Goal: Task Accomplishment & Management: Manage account settings

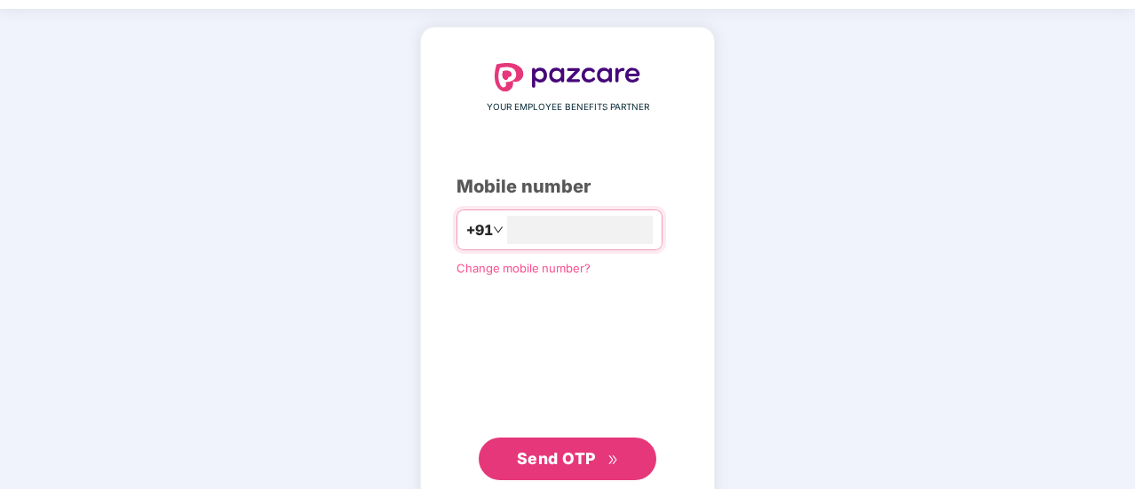
scroll to position [98, 0]
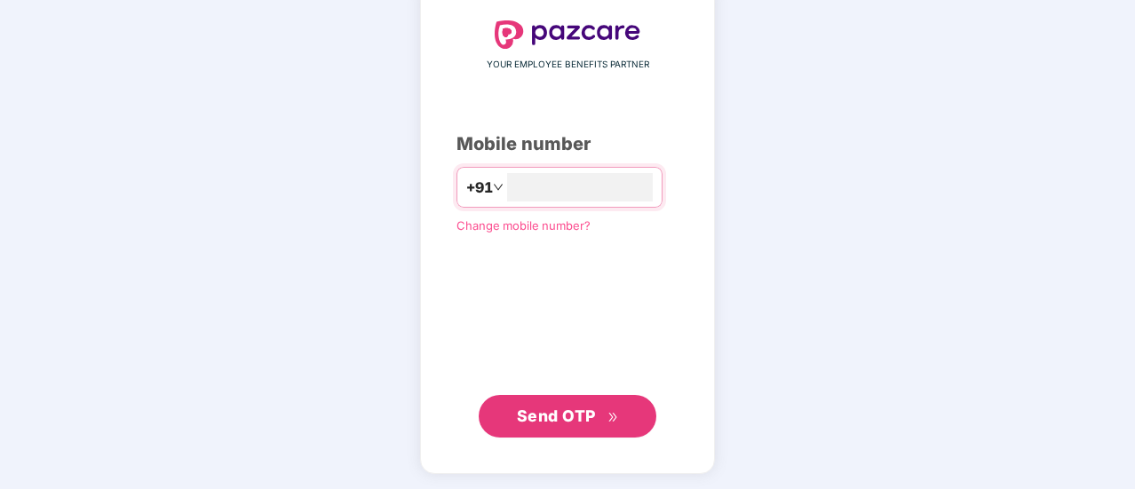
type input "**********"
click at [570, 415] on span "Send OTP" at bounding box center [556, 416] width 79 height 19
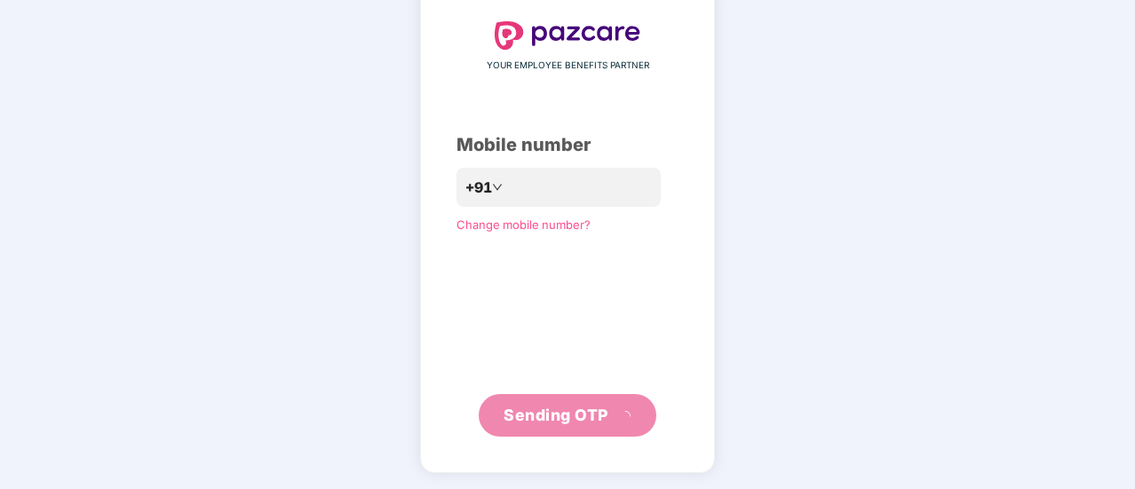
scroll to position [89, 0]
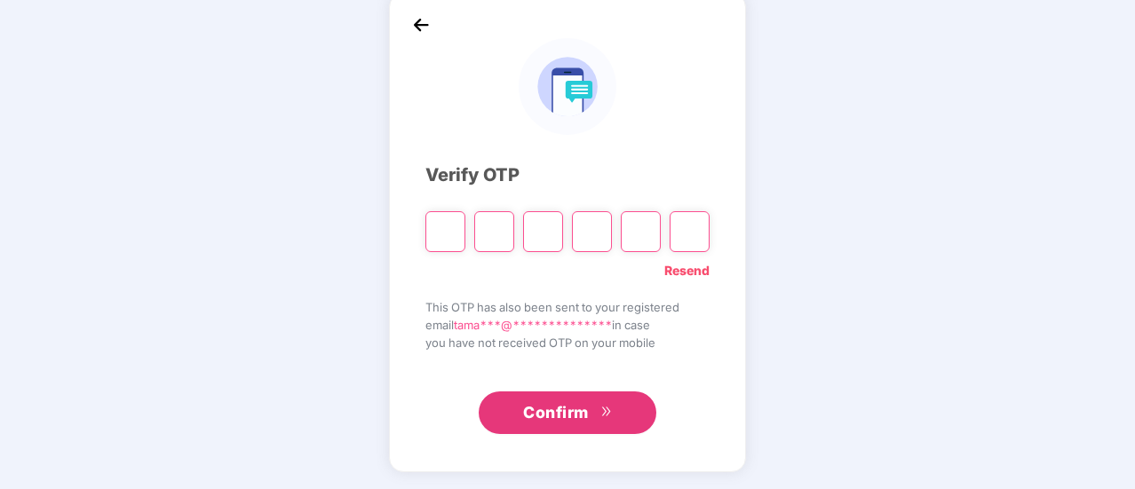
type input "*"
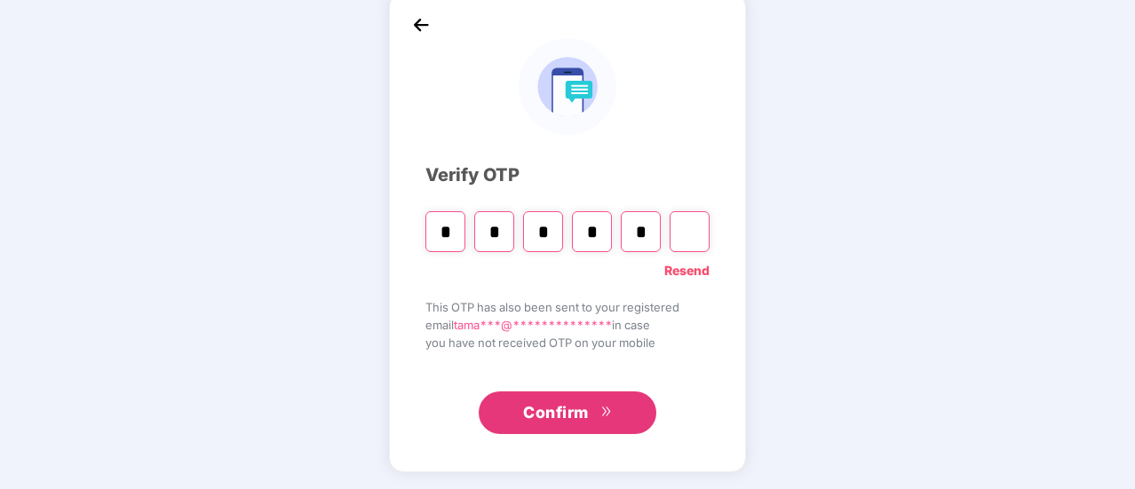
type input "*"
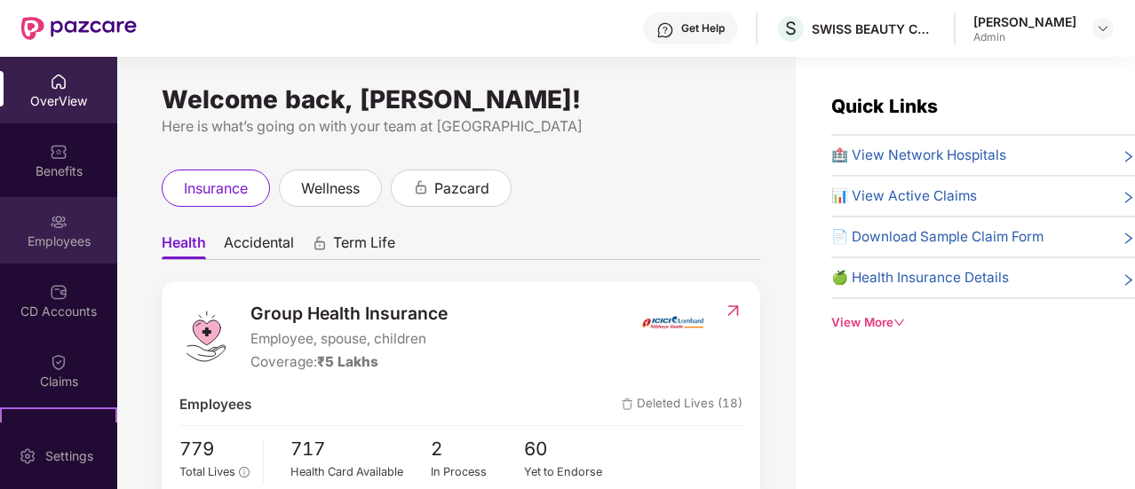
click at [69, 228] on div "Employees" at bounding box center [58, 230] width 117 height 67
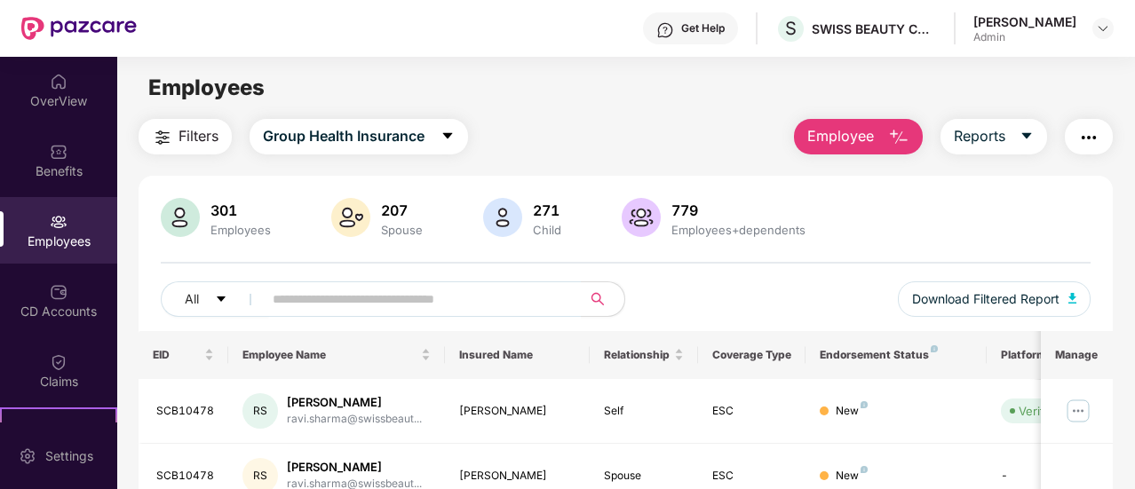
click at [893, 137] on img "button" at bounding box center [898, 137] width 21 height 21
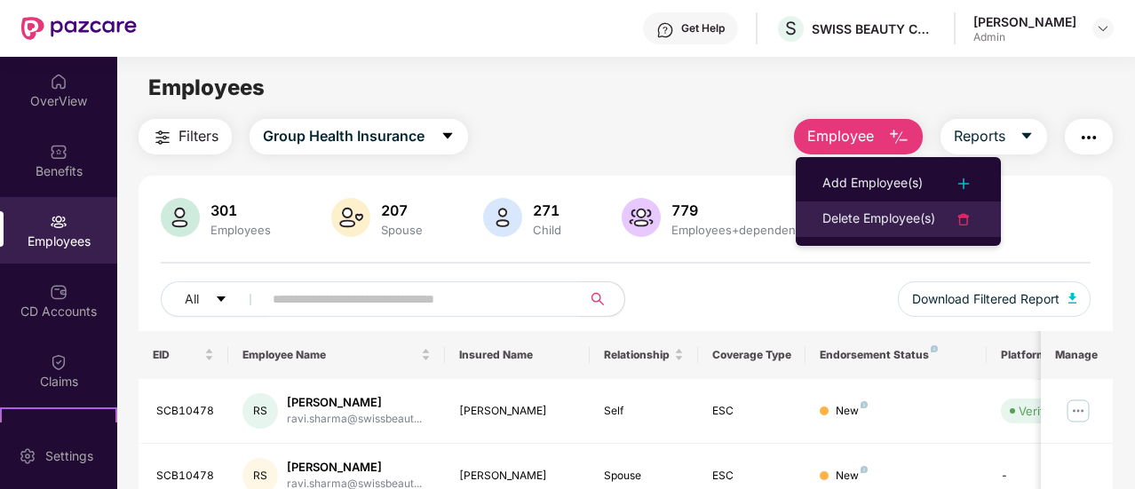
click at [895, 221] on div "Delete Employee(s)" at bounding box center [878, 219] width 113 height 21
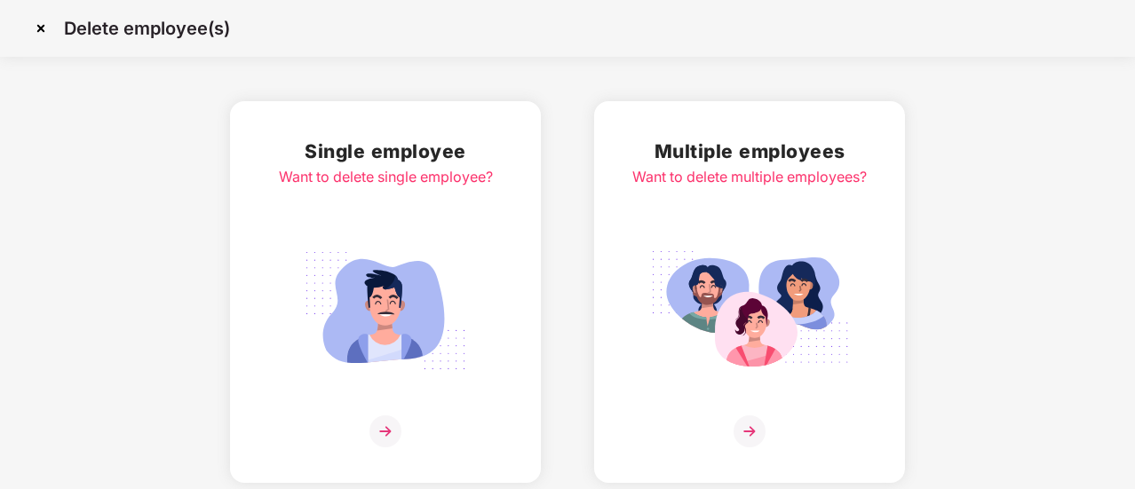
click at [437, 154] on h2 "Single employee" at bounding box center [386, 151] width 214 height 29
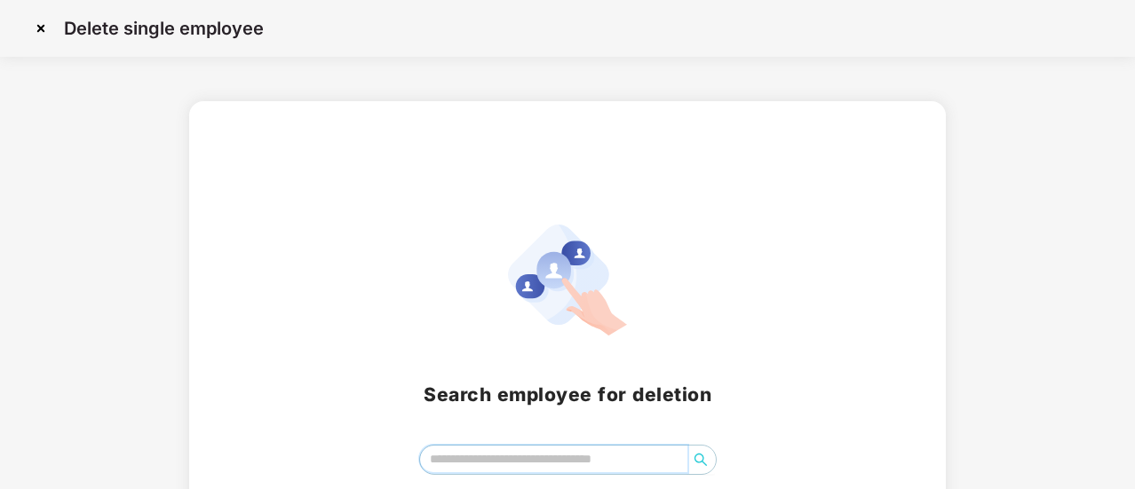
click at [542, 459] on input "search" at bounding box center [553, 459] width 267 height 27
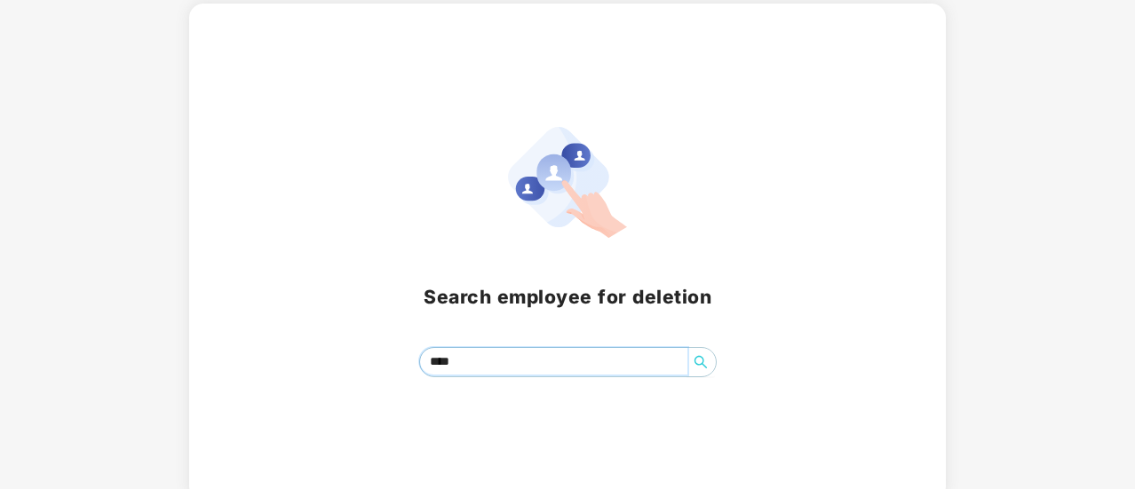
scroll to position [108, 0]
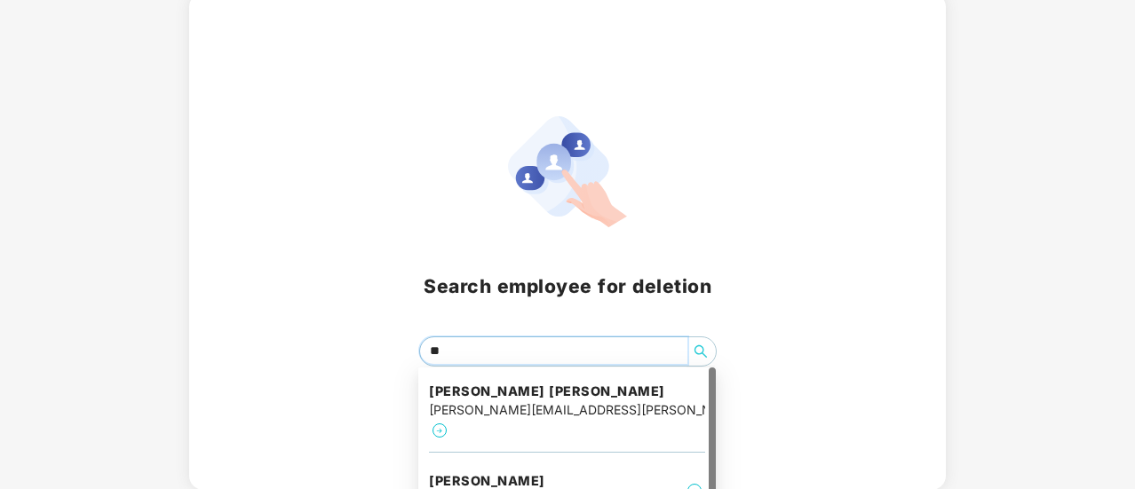
type input "*"
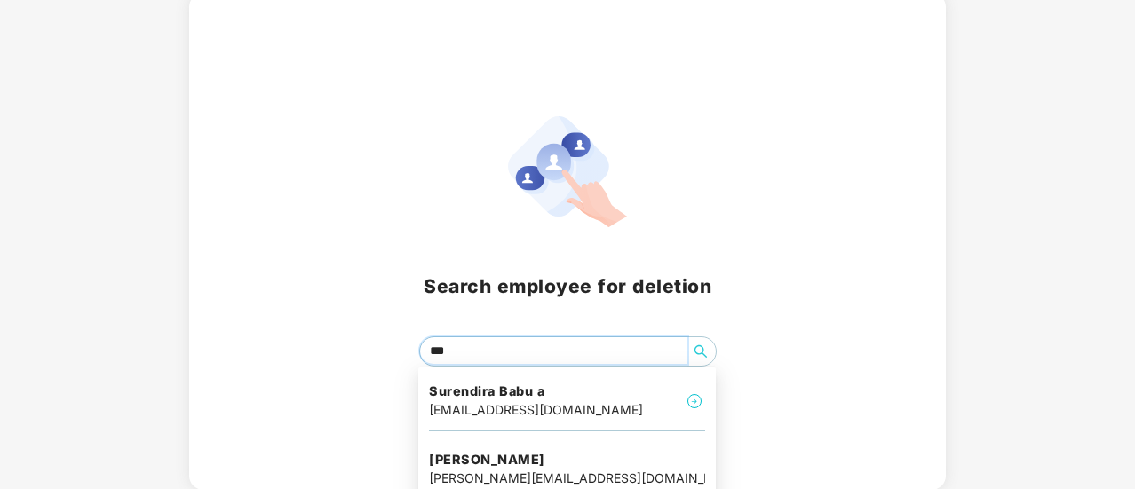
type input "****"
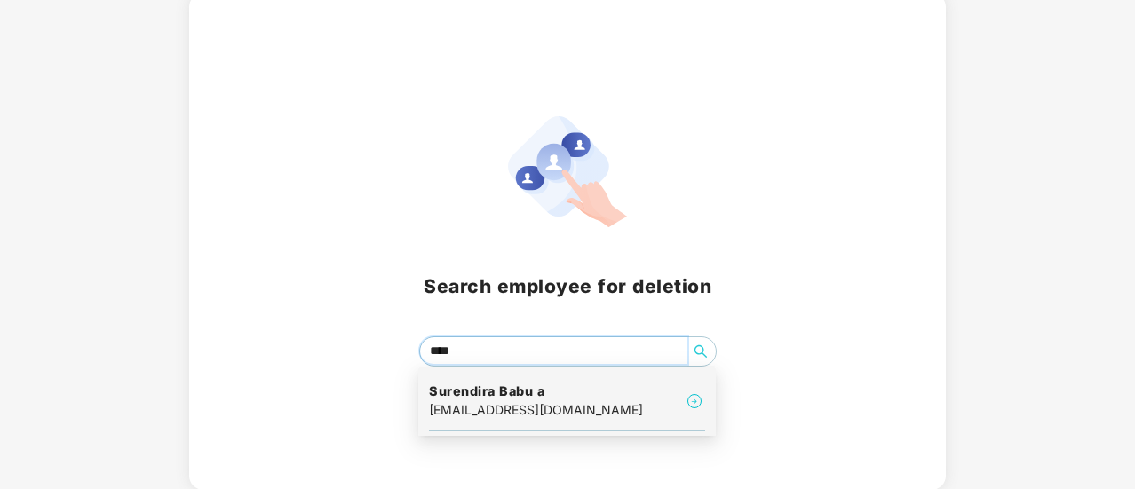
click at [534, 409] on div "surendira.babu@swissbeauty.in" at bounding box center [536, 410] width 214 height 20
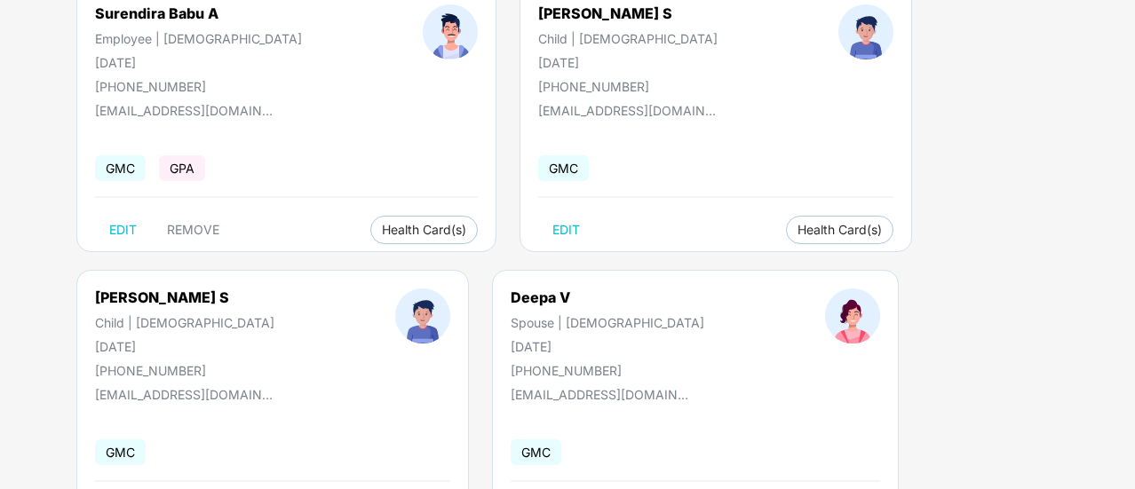
scroll to position [89, 0]
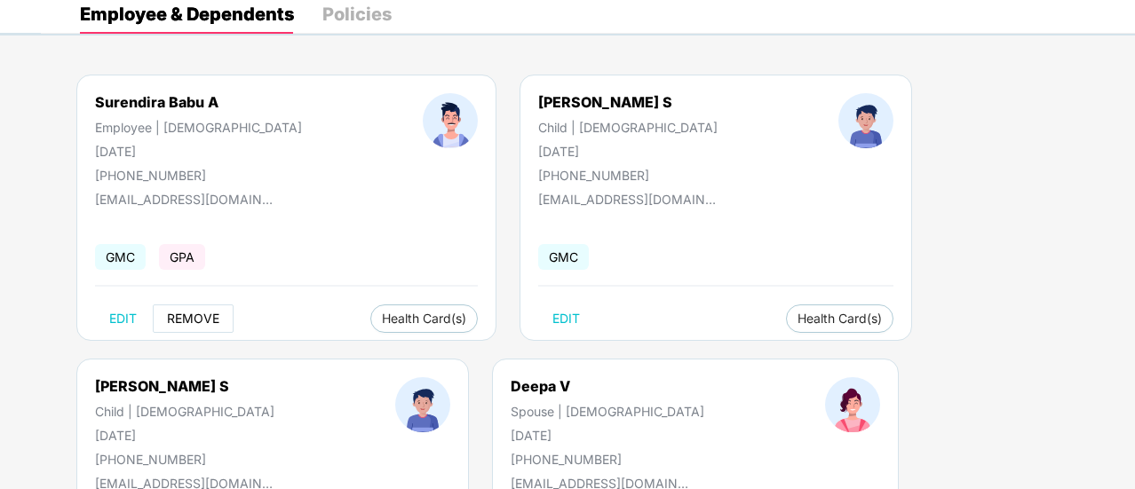
click at [206, 312] on span "REMOVE" at bounding box center [193, 319] width 52 height 14
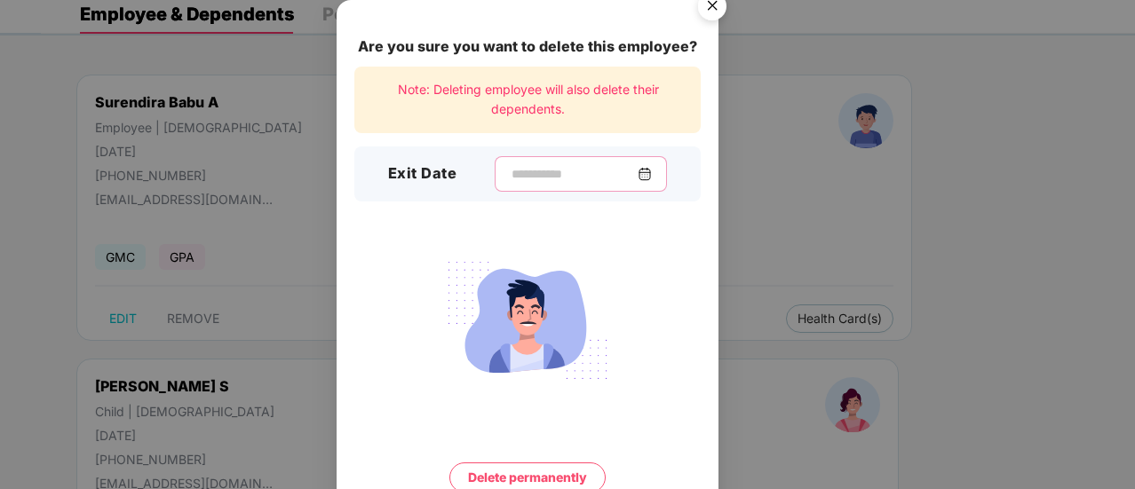
click at [545, 177] on input at bounding box center [574, 174] width 128 height 19
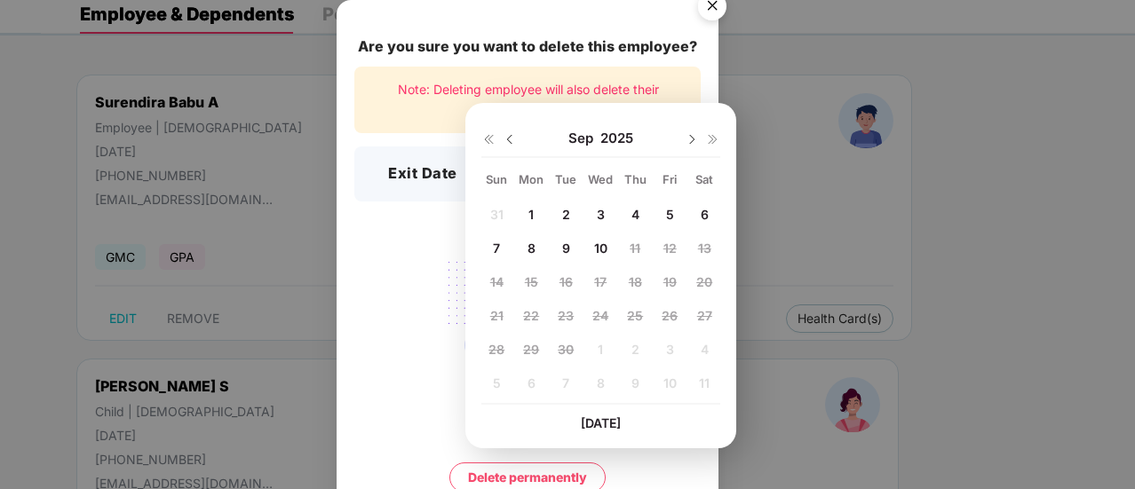
click at [511, 138] on img at bounding box center [509, 139] width 14 height 14
click at [496, 382] on span "31" at bounding box center [496, 383] width 13 height 15
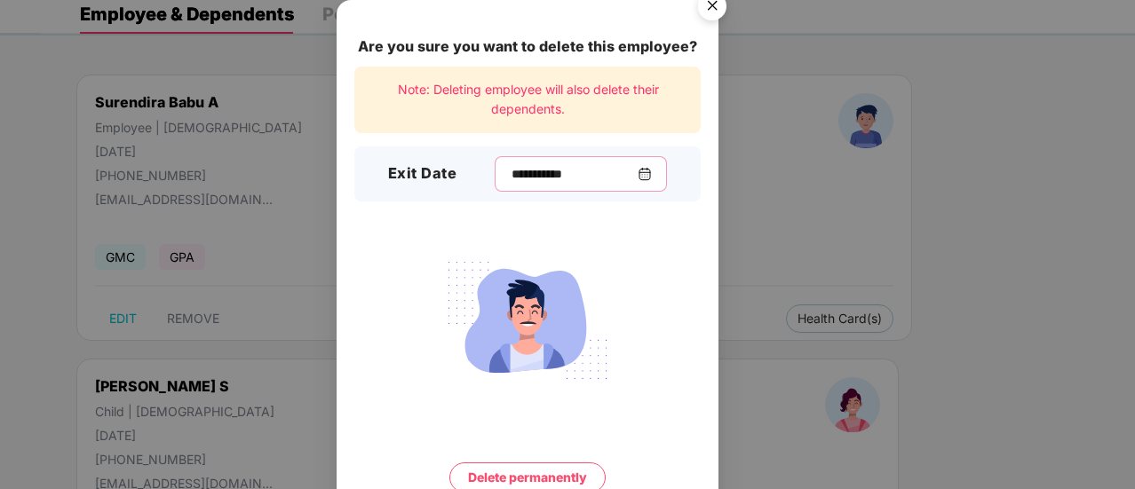
click at [552, 167] on input "**********" at bounding box center [574, 174] width 128 height 19
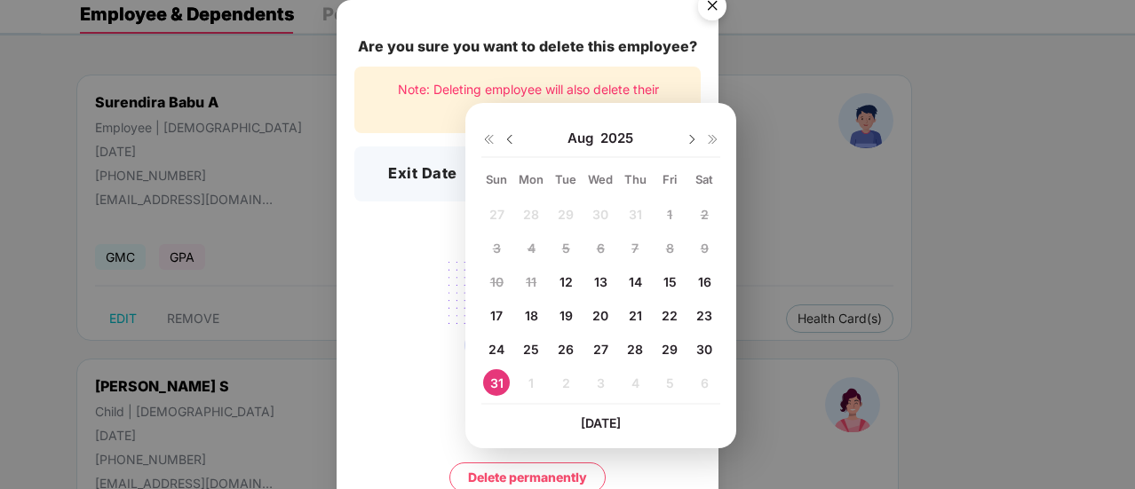
click at [703, 348] on span "30" at bounding box center [704, 349] width 16 height 15
type input "**********"
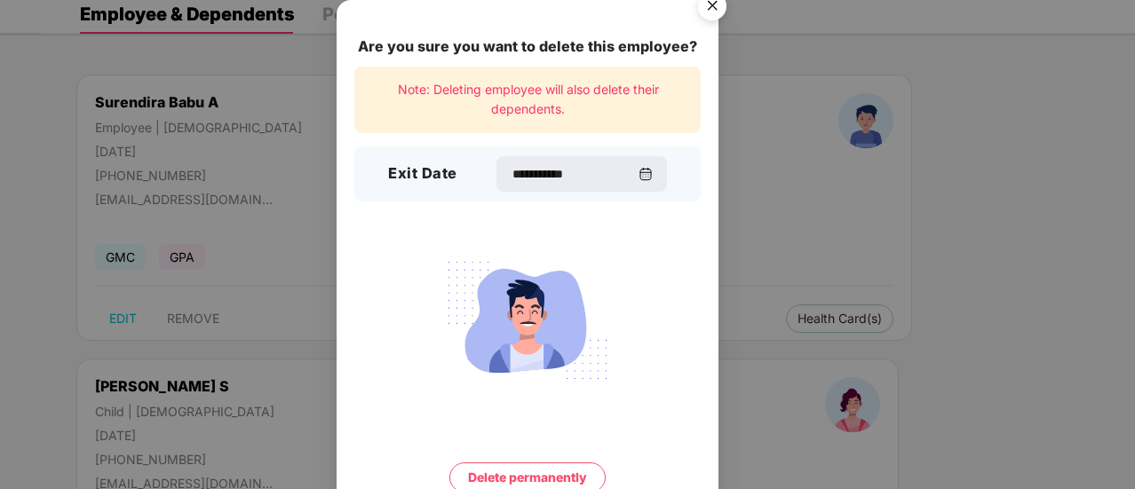
scroll to position [76, 0]
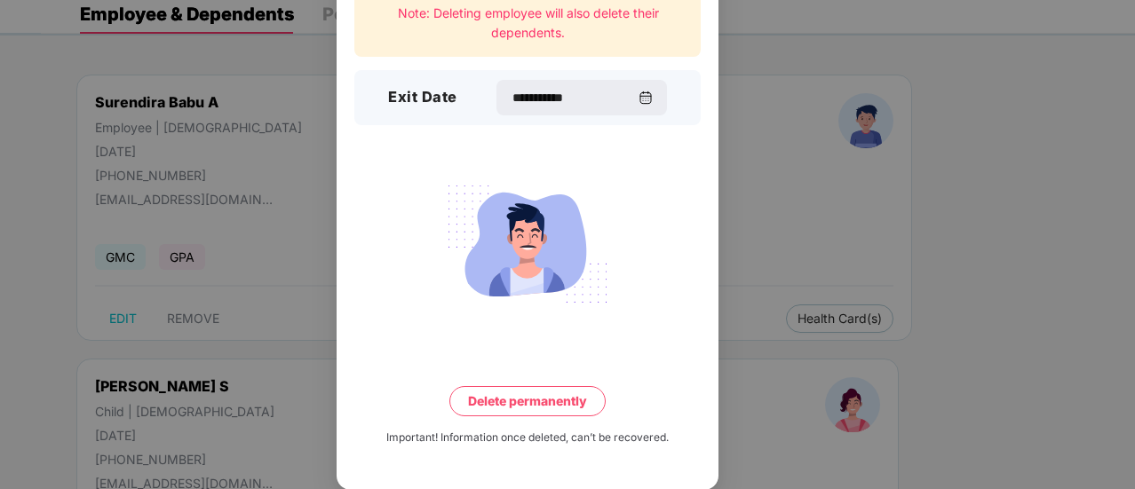
click at [583, 400] on button "Delete permanently" at bounding box center [527, 401] width 156 height 30
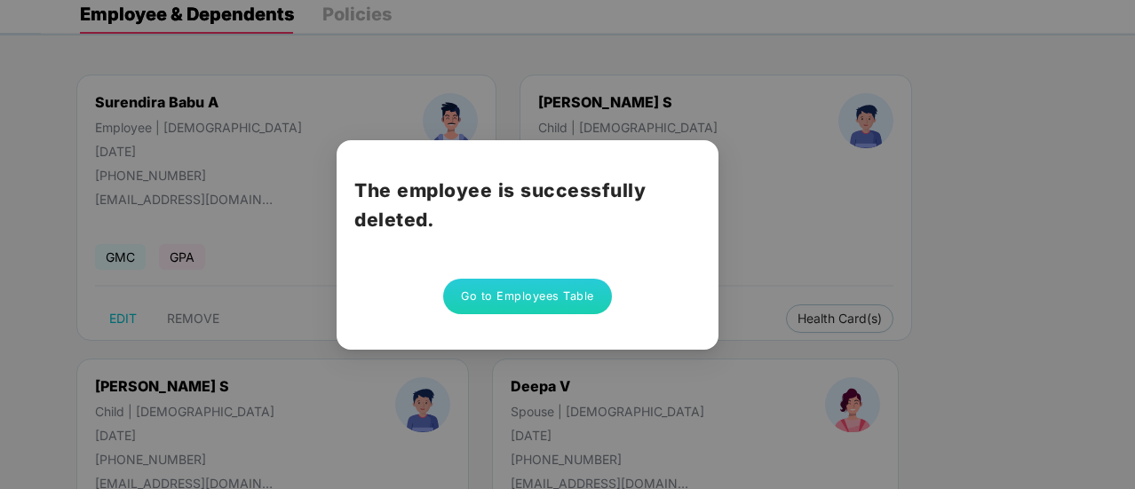
click at [562, 296] on button "Go to Employees Table" at bounding box center [527, 297] width 169 height 36
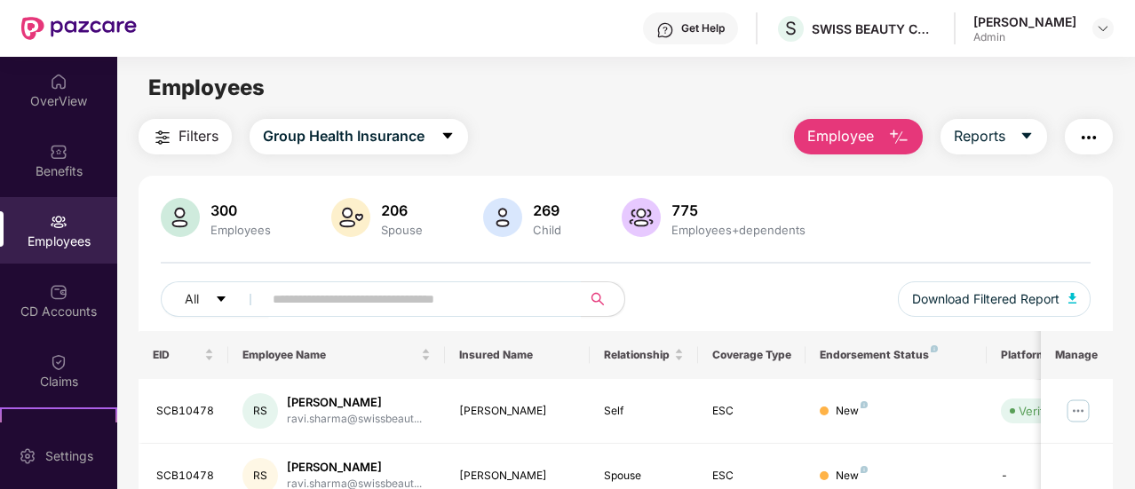
click at [874, 134] on span "Employee" at bounding box center [840, 136] width 67 height 22
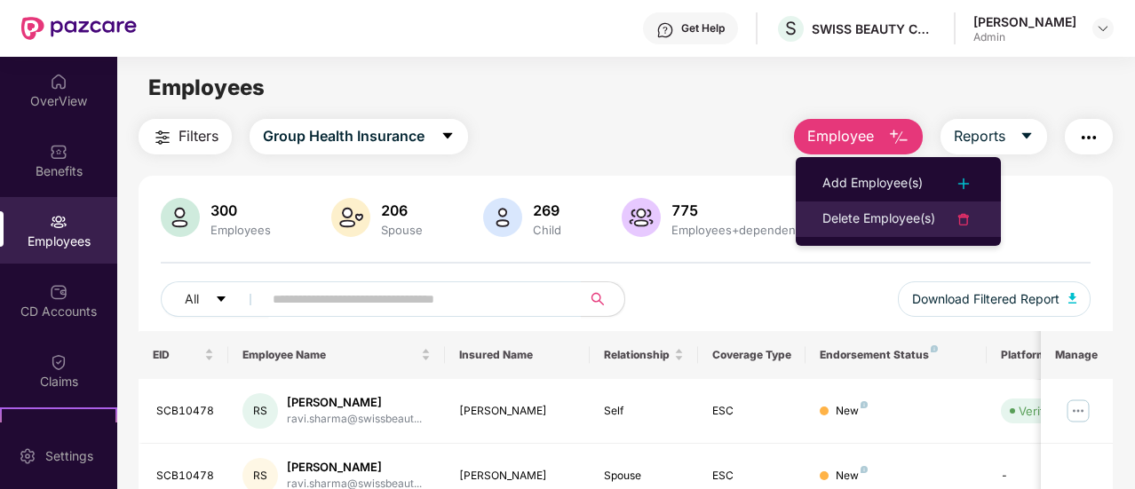
click at [879, 213] on div "Delete Employee(s)" at bounding box center [878, 219] width 113 height 21
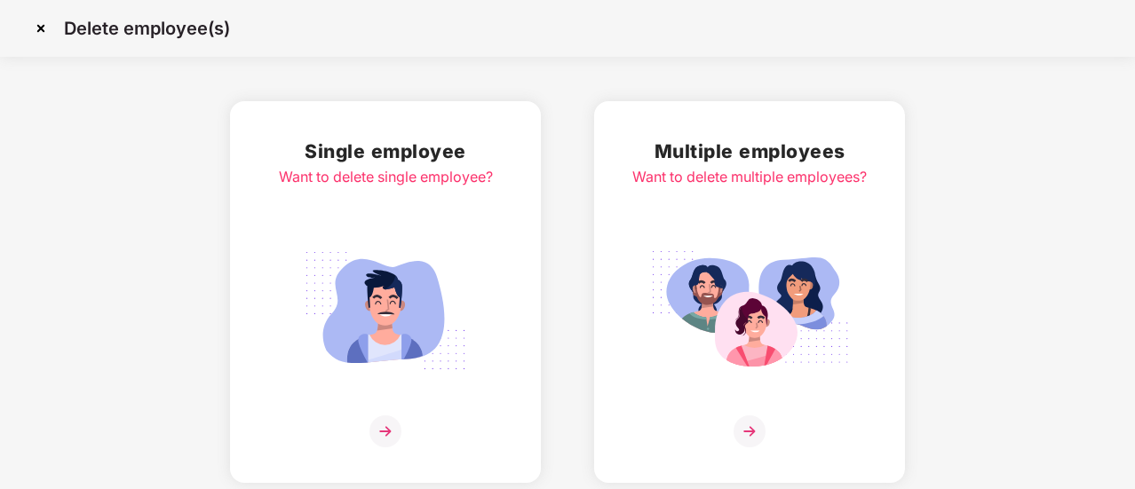
click at [457, 165] on h2 "Single employee" at bounding box center [386, 151] width 214 height 29
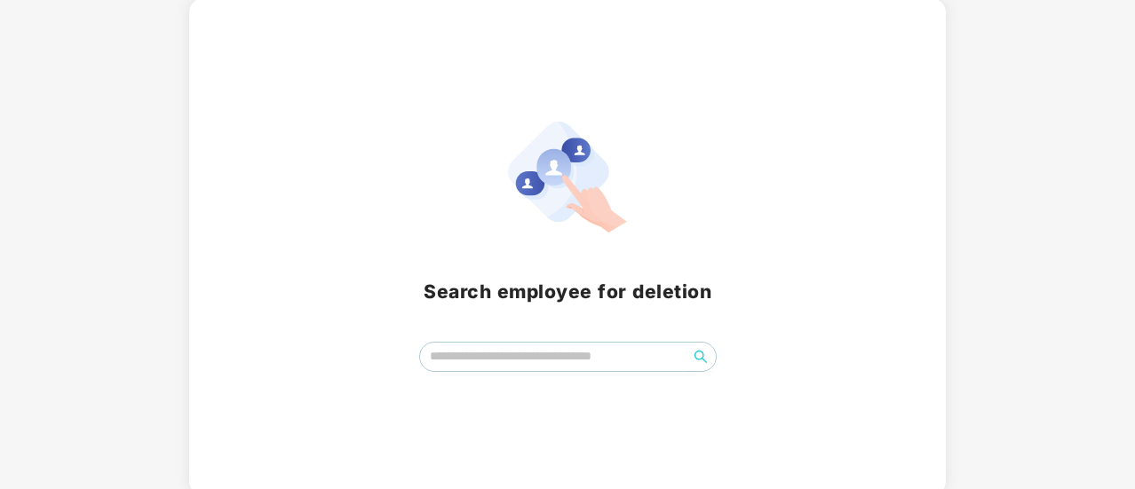
scroll to position [108, 0]
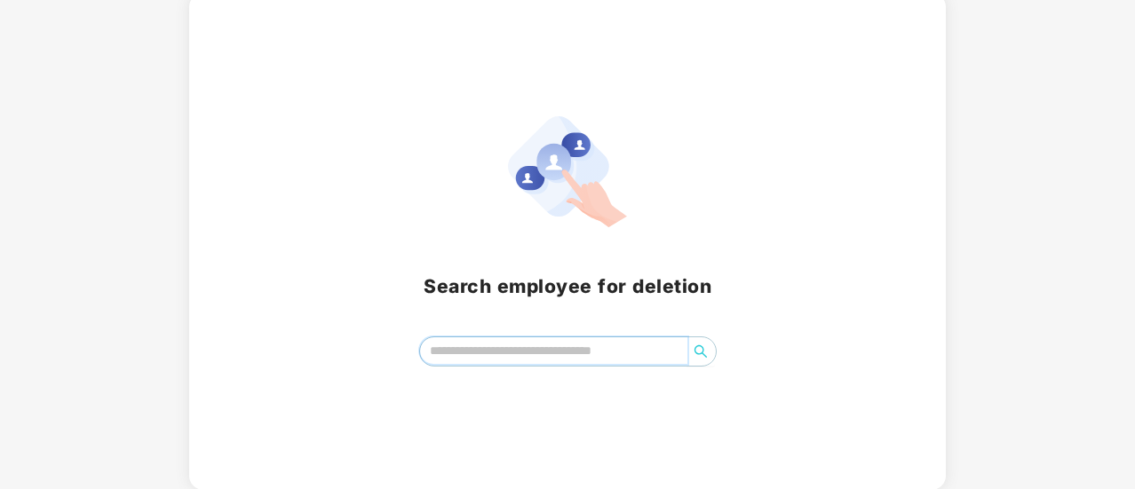
click at [558, 350] on input "search" at bounding box center [553, 350] width 267 height 27
type input "*"
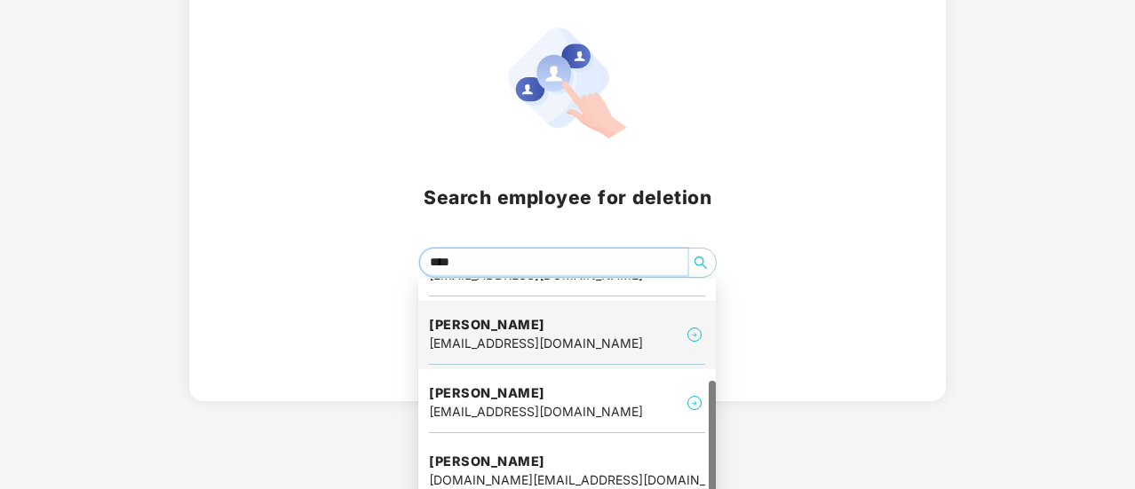
scroll to position [214, 0]
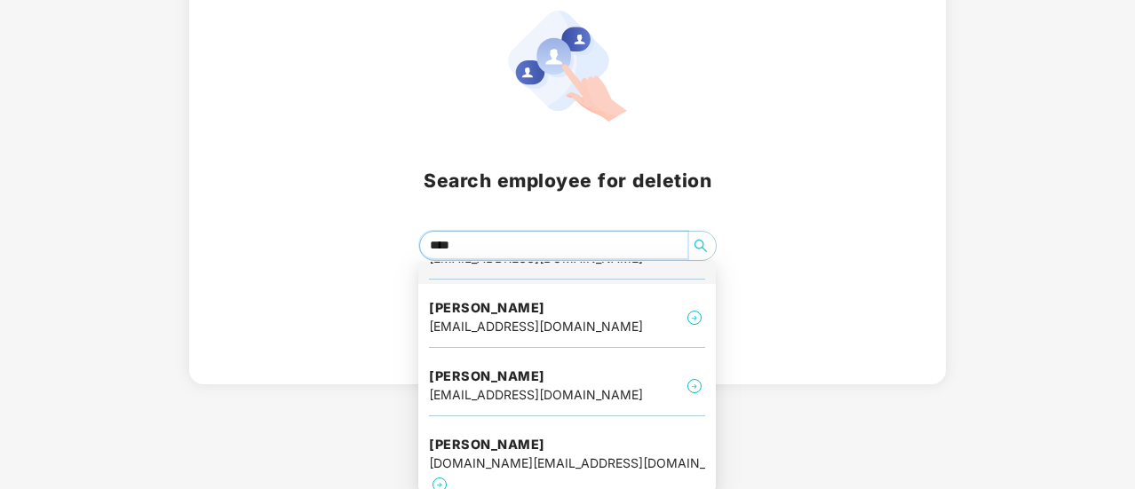
type input "****"
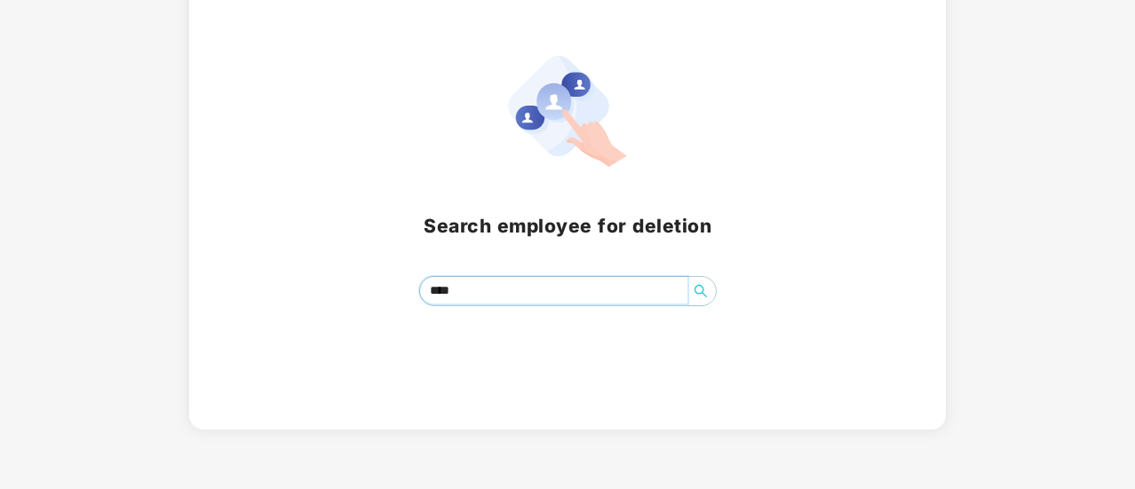
scroll to position [108, 0]
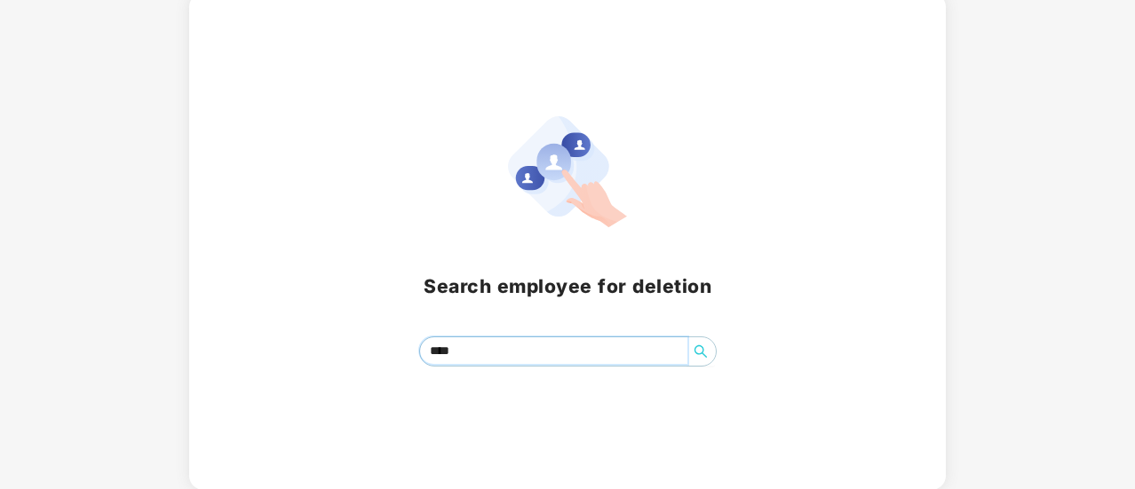
click at [536, 344] on input "****" at bounding box center [553, 350] width 267 height 27
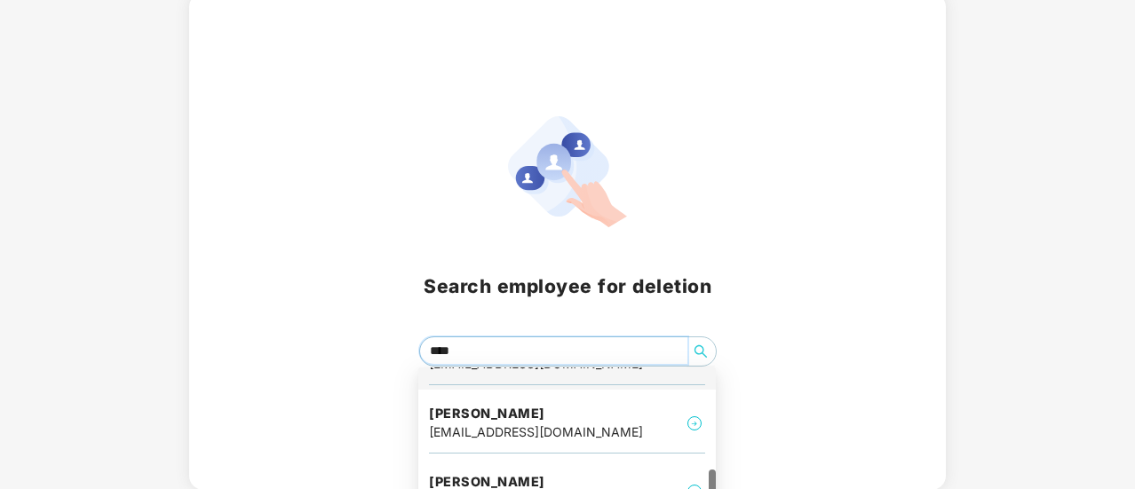
scroll to position [214, 0]
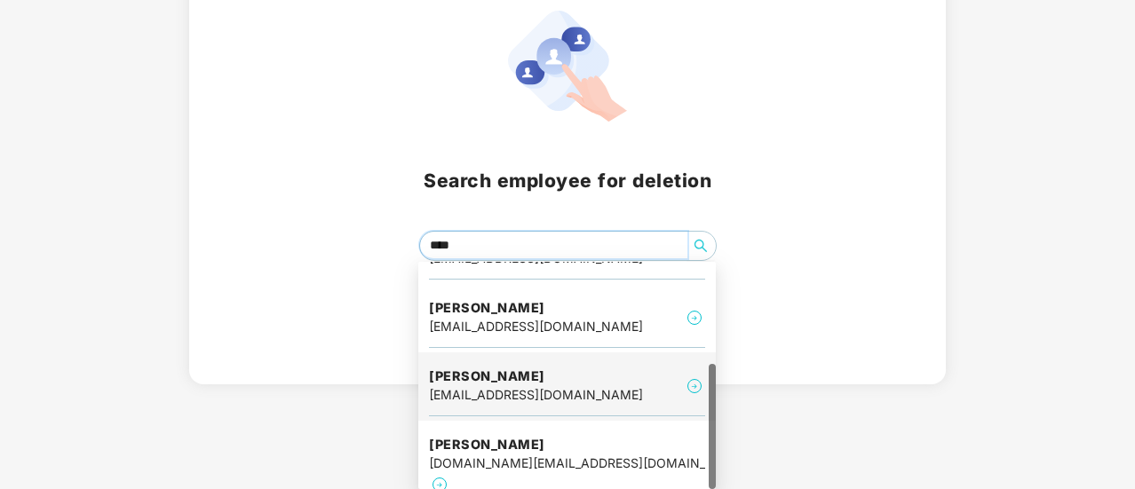
click at [547, 385] on div "anil@swissbeauty.in" at bounding box center [536, 395] width 214 height 20
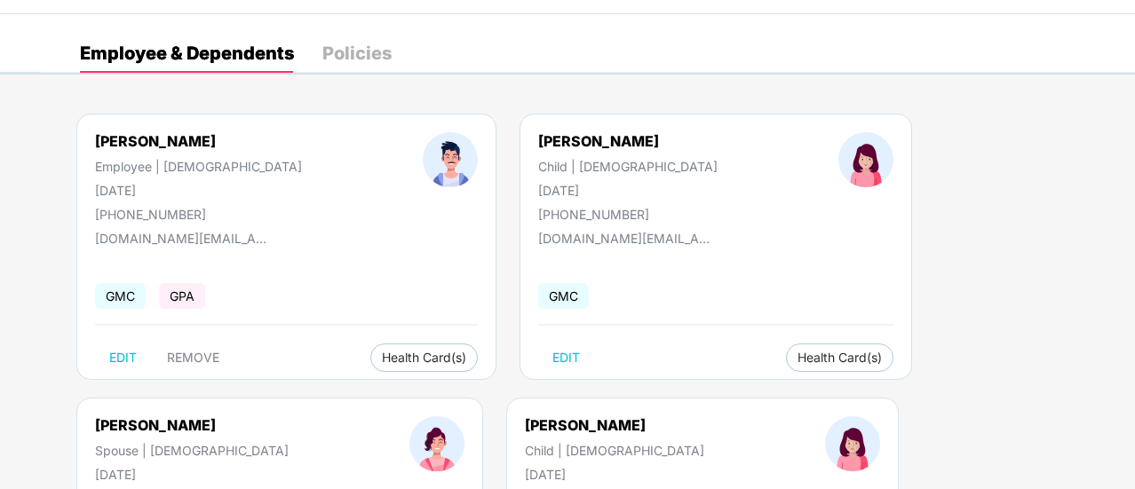
scroll to position [0, 0]
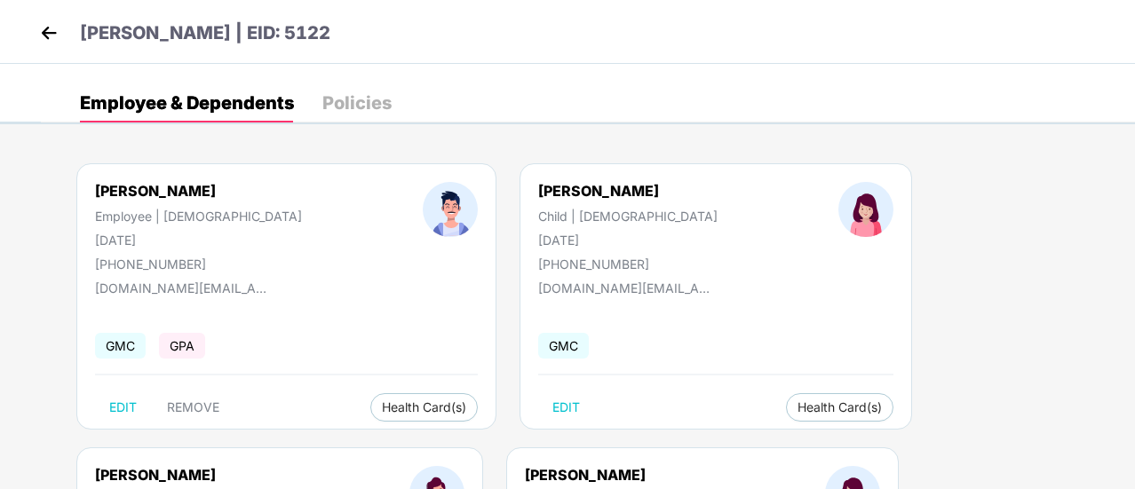
click at [46, 29] on img at bounding box center [49, 33] width 27 height 27
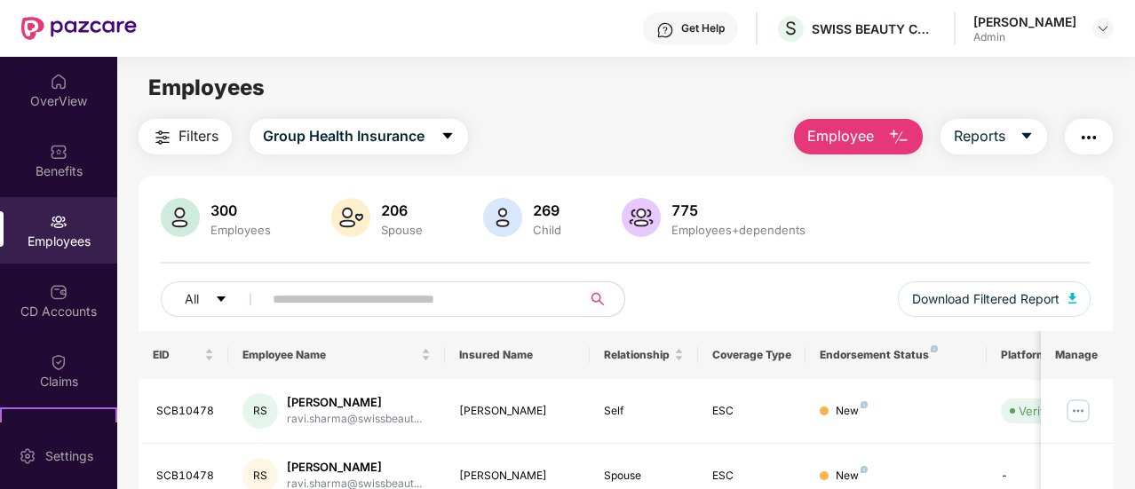
click at [457, 305] on input "text" at bounding box center [415, 299] width 285 height 27
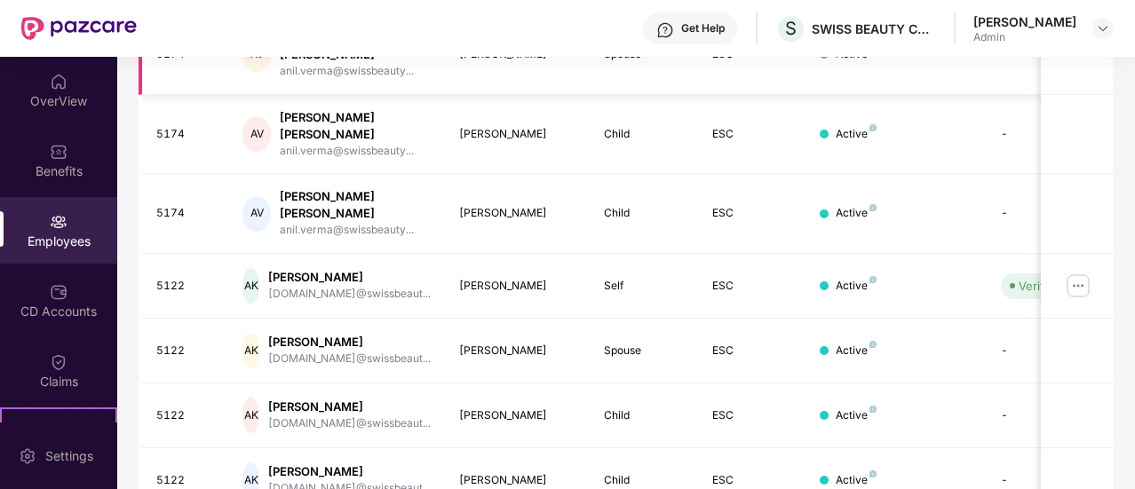
scroll to position [597, 0]
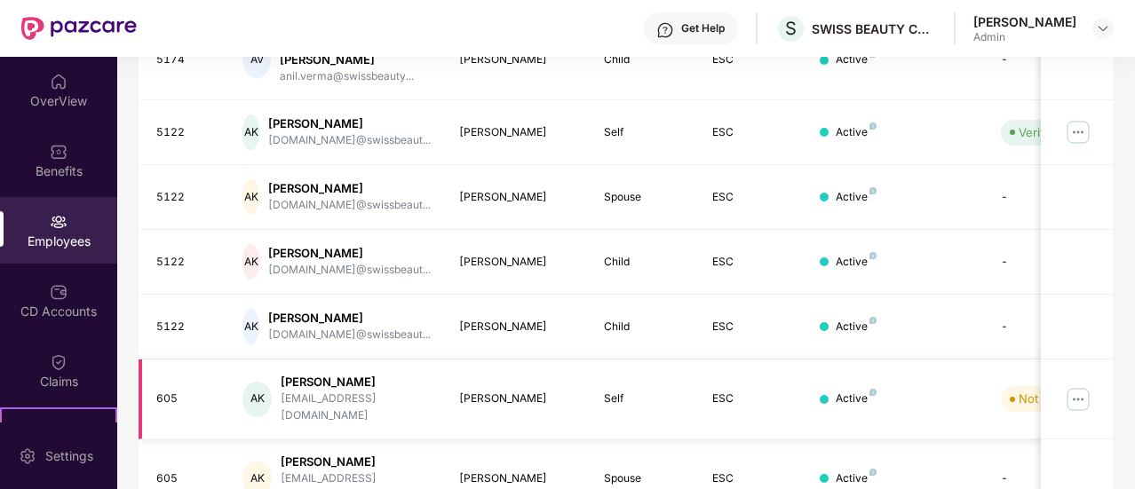
type input "****"
click at [1085, 385] on img at bounding box center [1078, 399] width 28 height 28
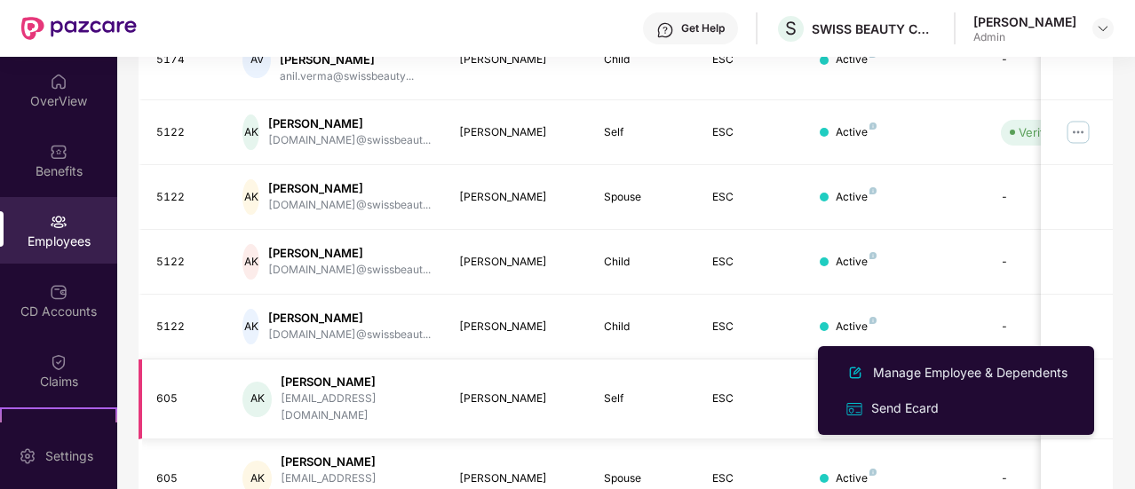
click at [993, 360] on td "Not Verified" at bounding box center [1049, 400] width 126 height 80
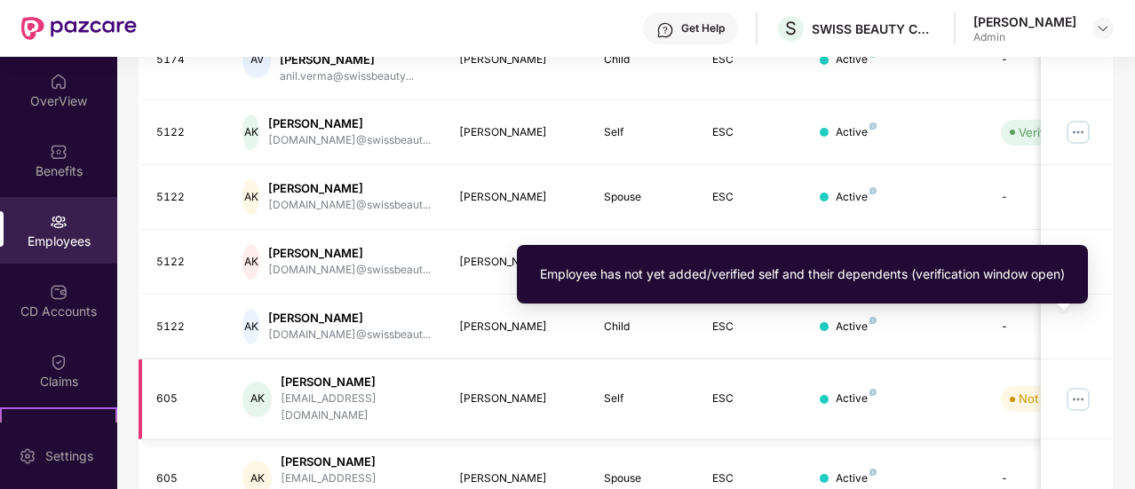
click at [1028, 390] on div "Not Verified" at bounding box center [1050, 399] width 65 height 18
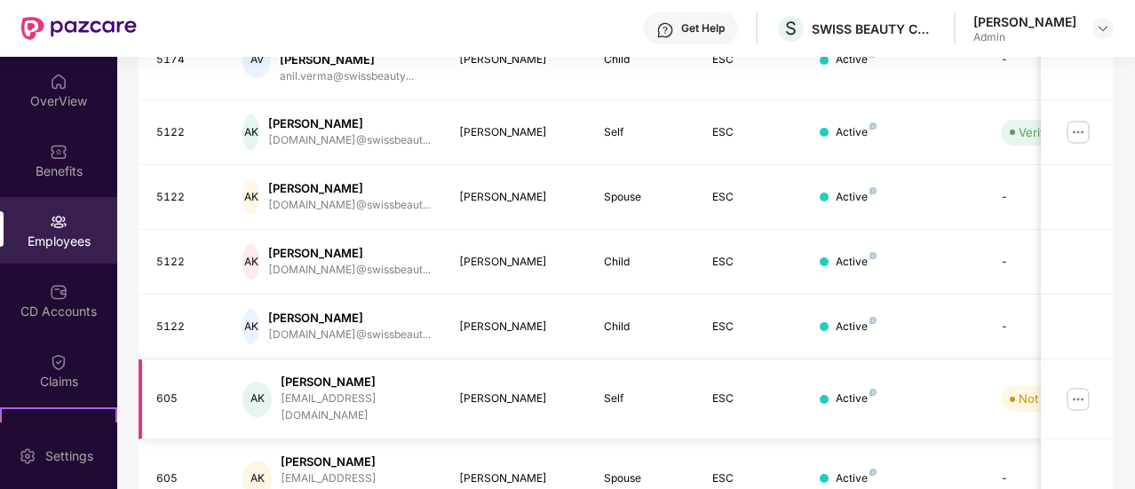
click at [311, 374] on div "Anil Kumar" at bounding box center [356, 382] width 150 height 17
click at [314, 374] on div "Anil Kumar" at bounding box center [356, 382] width 150 height 17
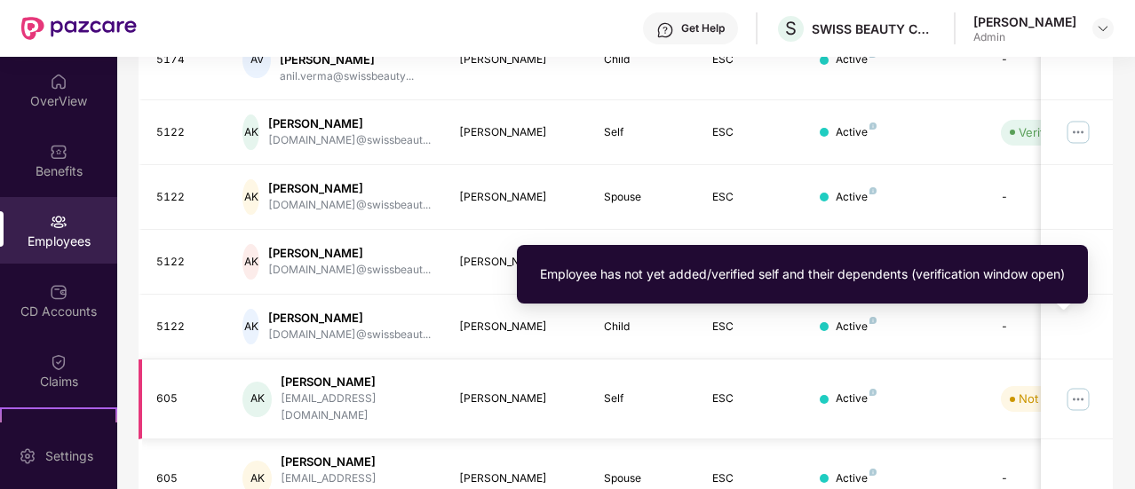
click at [1016, 386] on span "Not Verified" at bounding box center [1046, 398] width 91 height 25
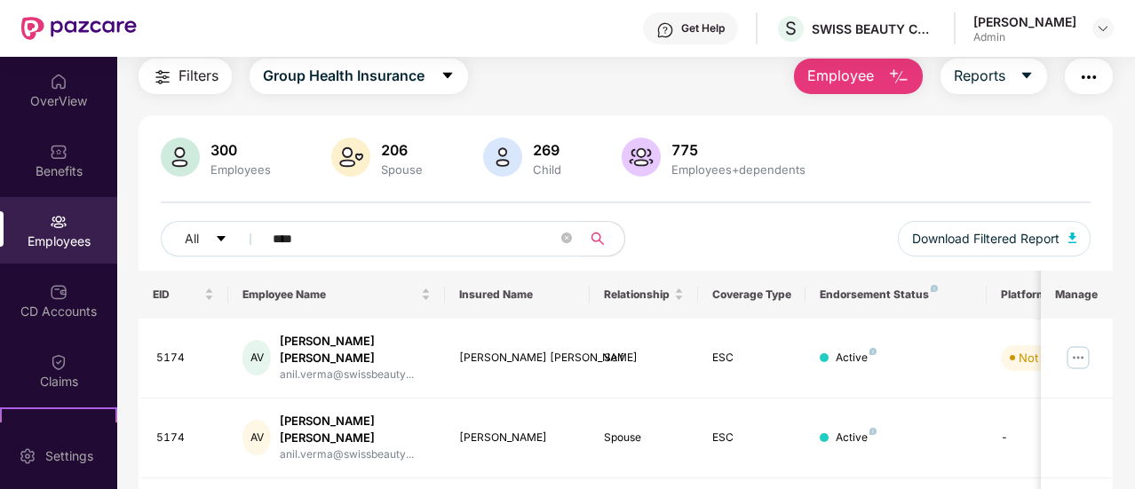
scroll to position [0, 0]
